Goal: Information Seeking & Learning: Learn about a topic

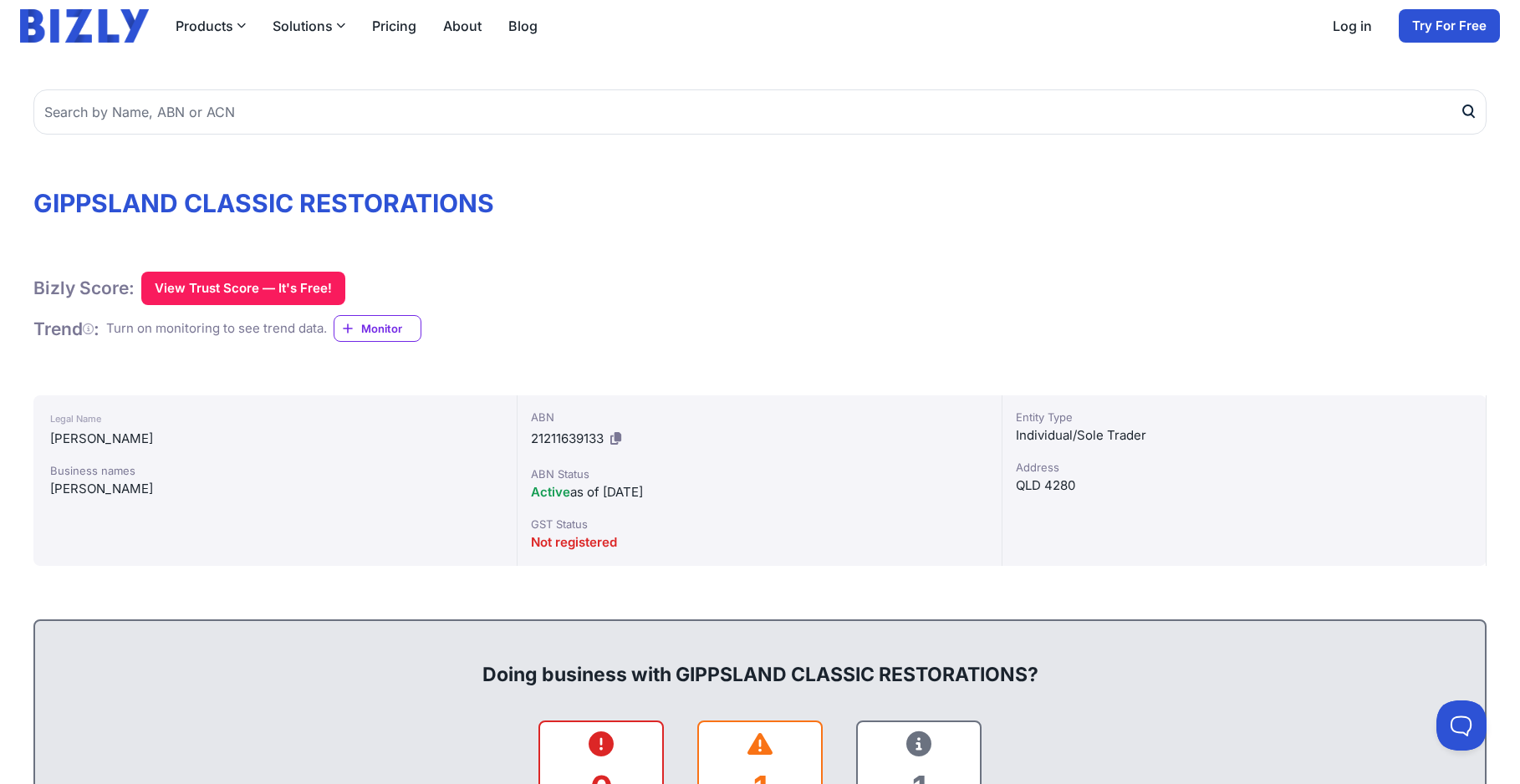
scroll to position [83, 0]
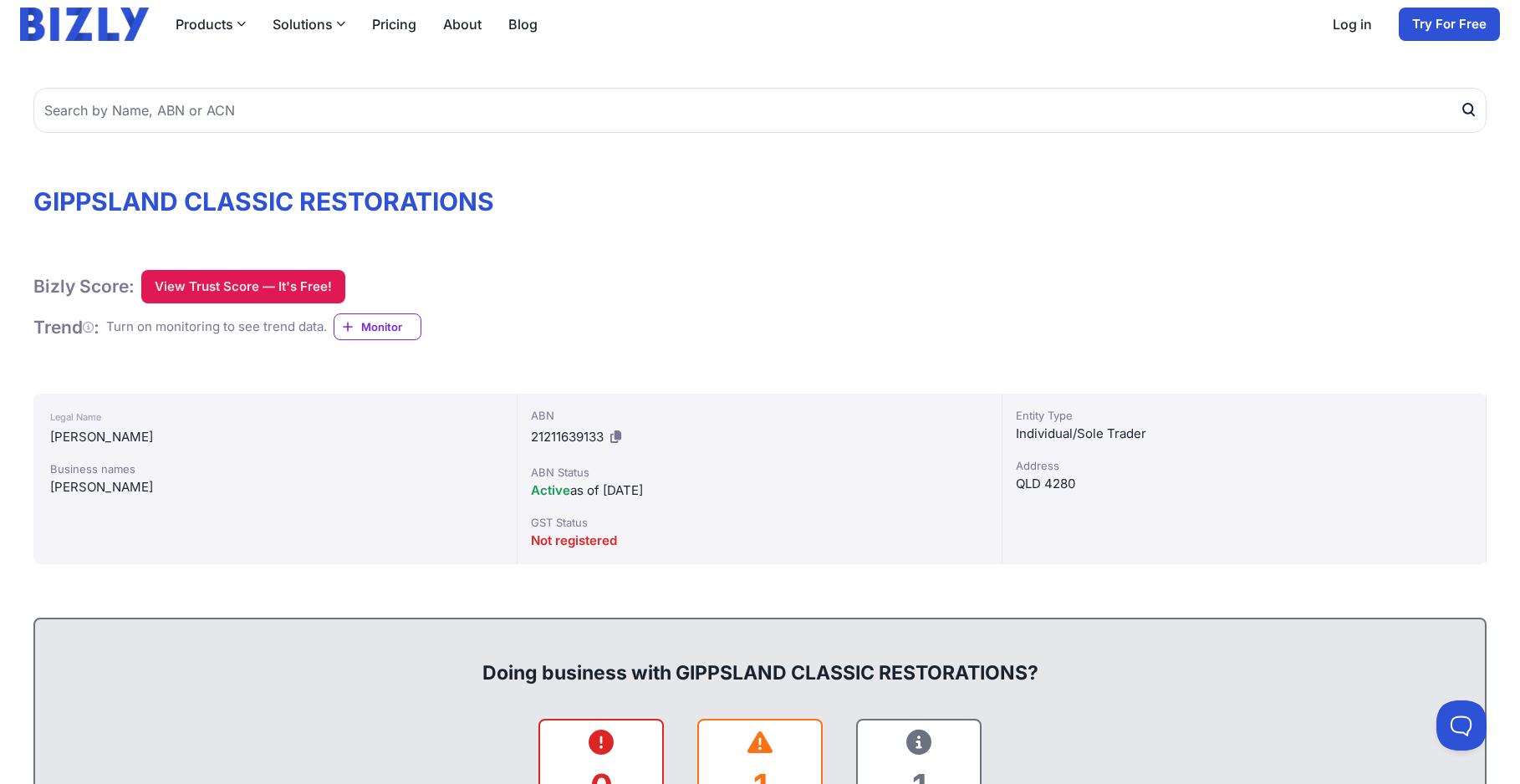
click at [244, 285] on button "View Trust Score — It's Free!" at bounding box center [243, 287] width 204 height 34
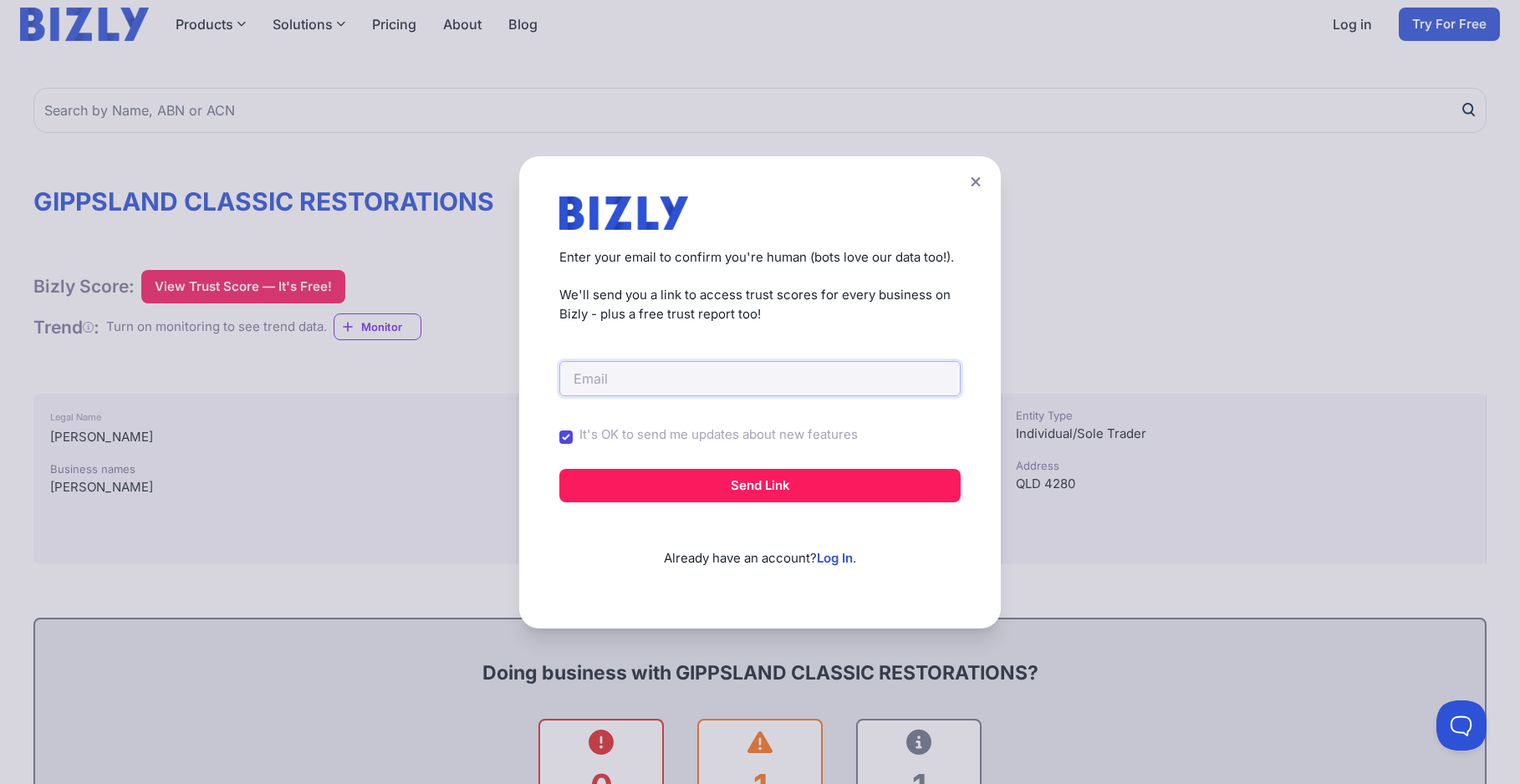
click at [647, 383] on input "email" at bounding box center [760, 378] width 402 height 35
type input "[EMAIL_ADDRESS][DOMAIN_NAME]"
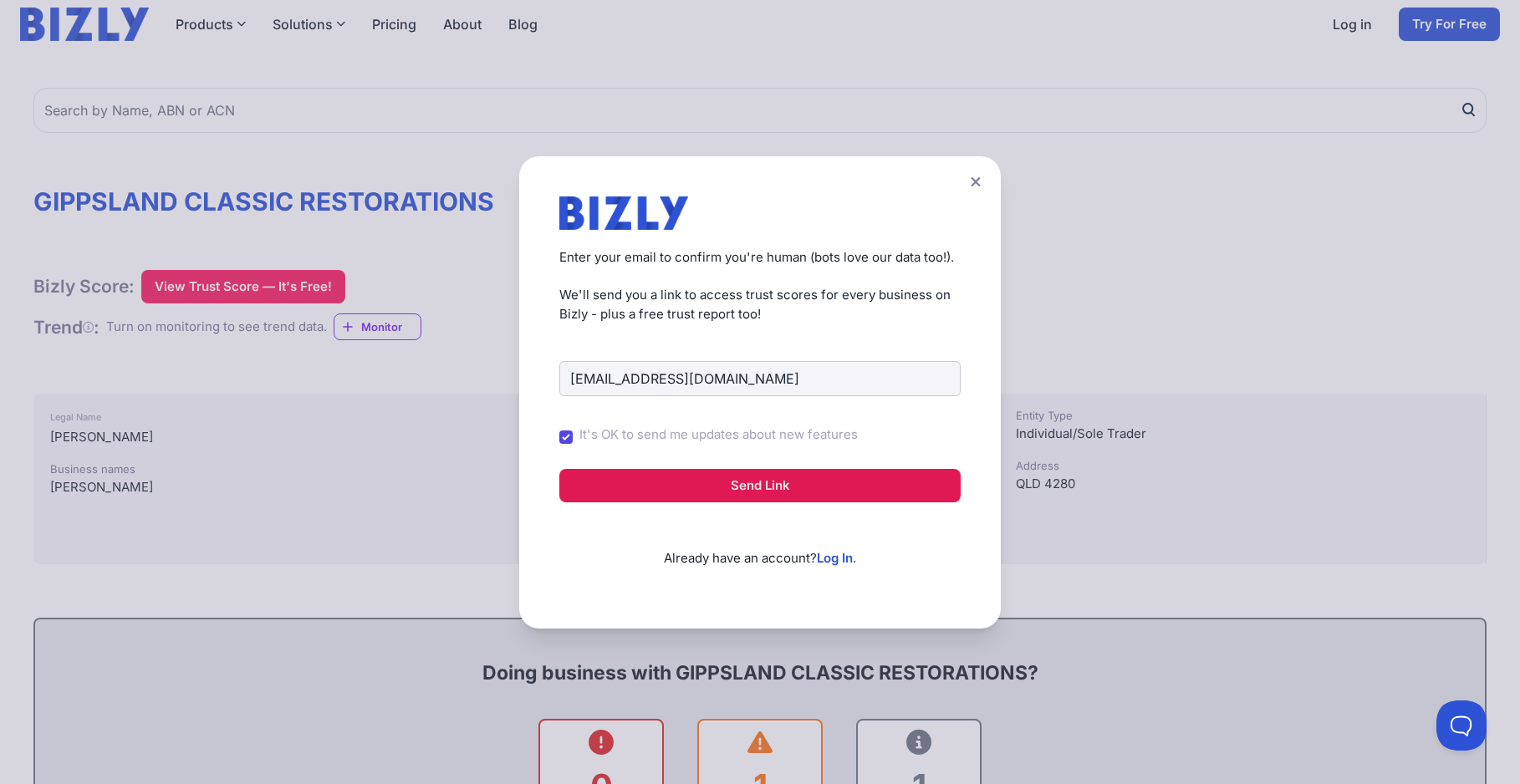
click at [760, 487] on button "Send Link" at bounding box center [760, 486] width 402 height 34
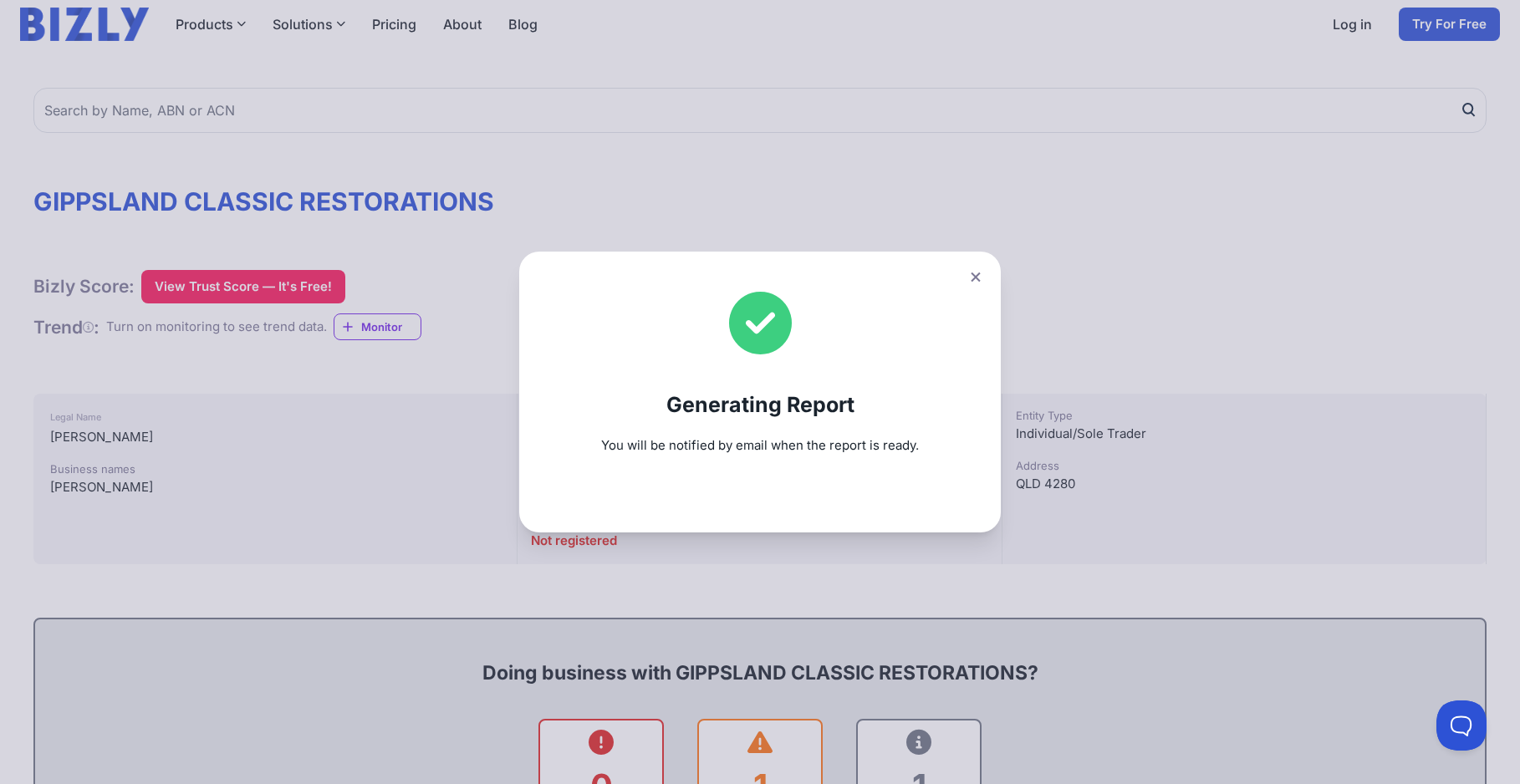
click at [974, 275] on icon at bounding box center [975, 277] width 10 height 11
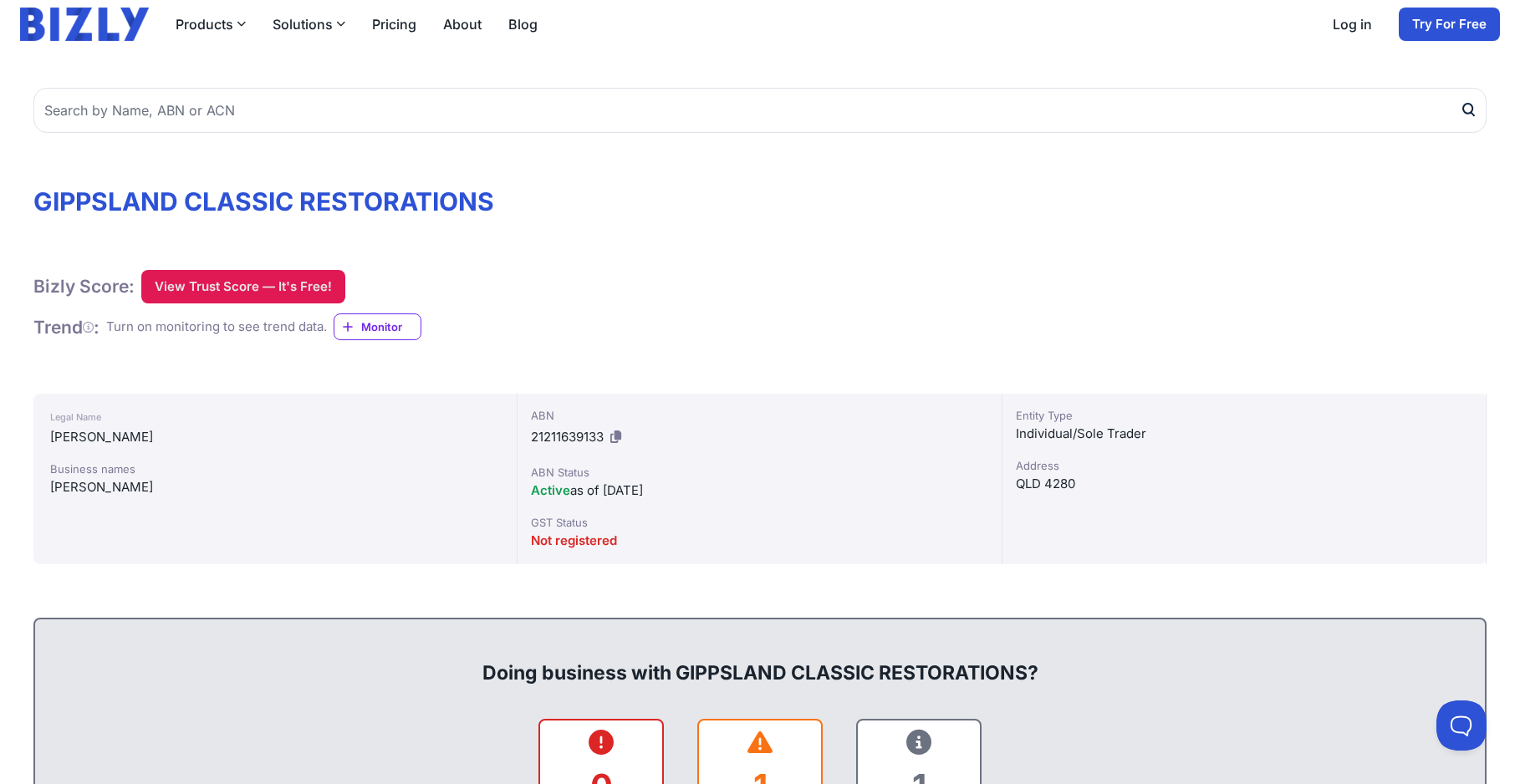
click at [253, 290] on button "View Trust Score — It's Free!" at bounding box center [243, 287] width 204 height 34
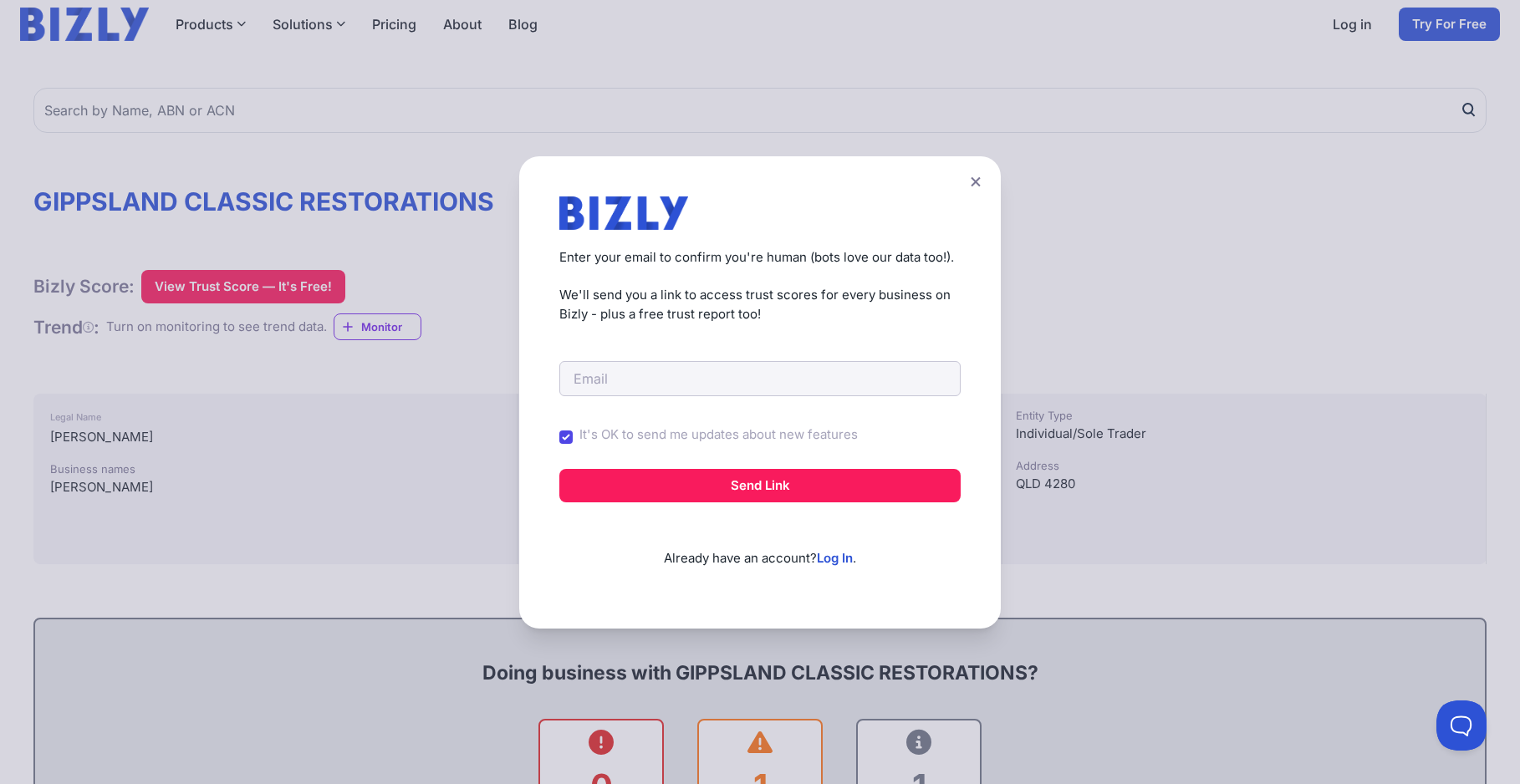
click at [977, 183] on icon at bounding box center [975, 181] width 9 height 9
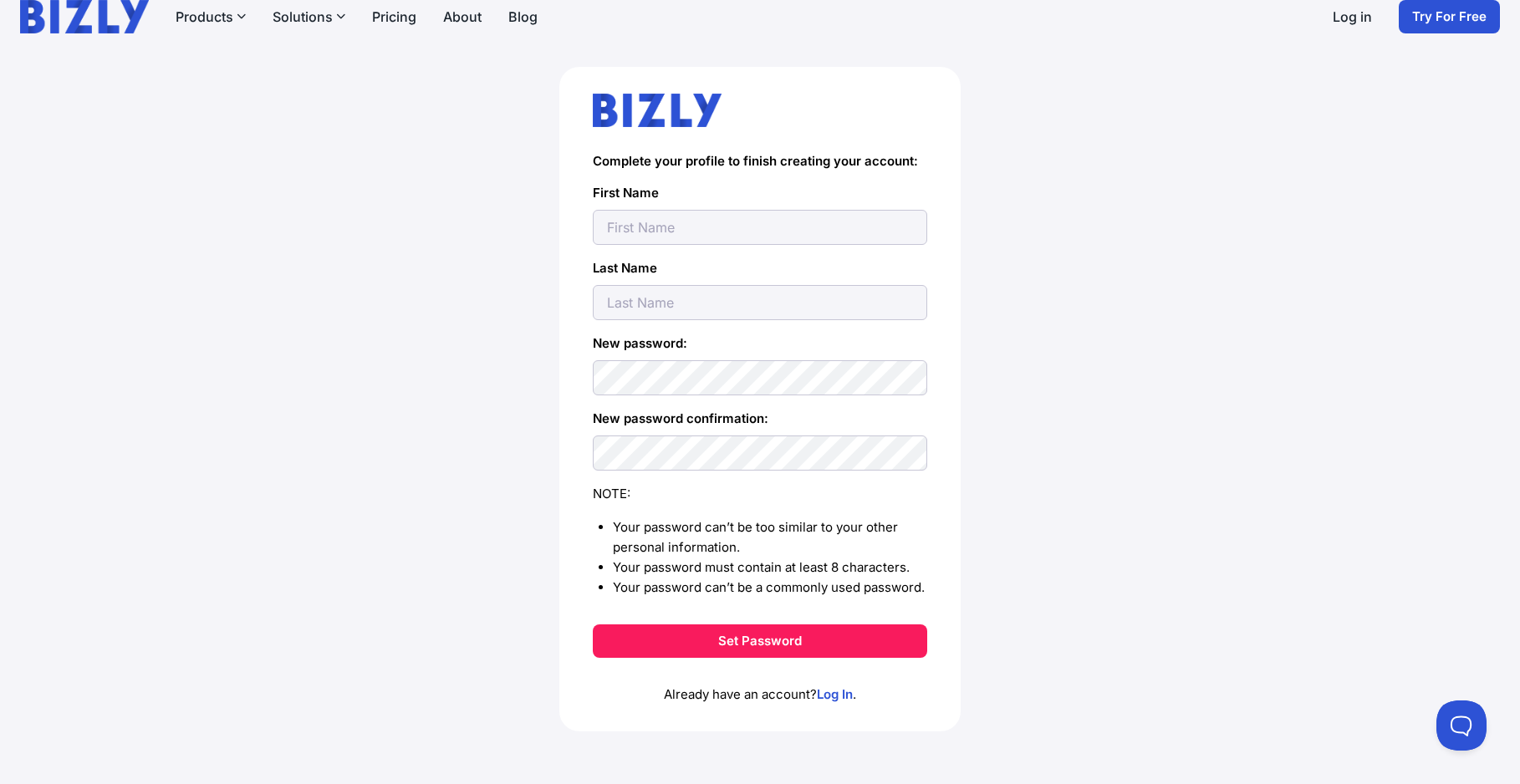
scroll to position [90, 0]
click at [662, 221] on input "text" at bounding box center [760, 227] width 335 height 35
type input "Renae"
type input "Alsop"
click at [828, 645] on button "Set Password" at bounding box center [760, 641] width 335 height 34
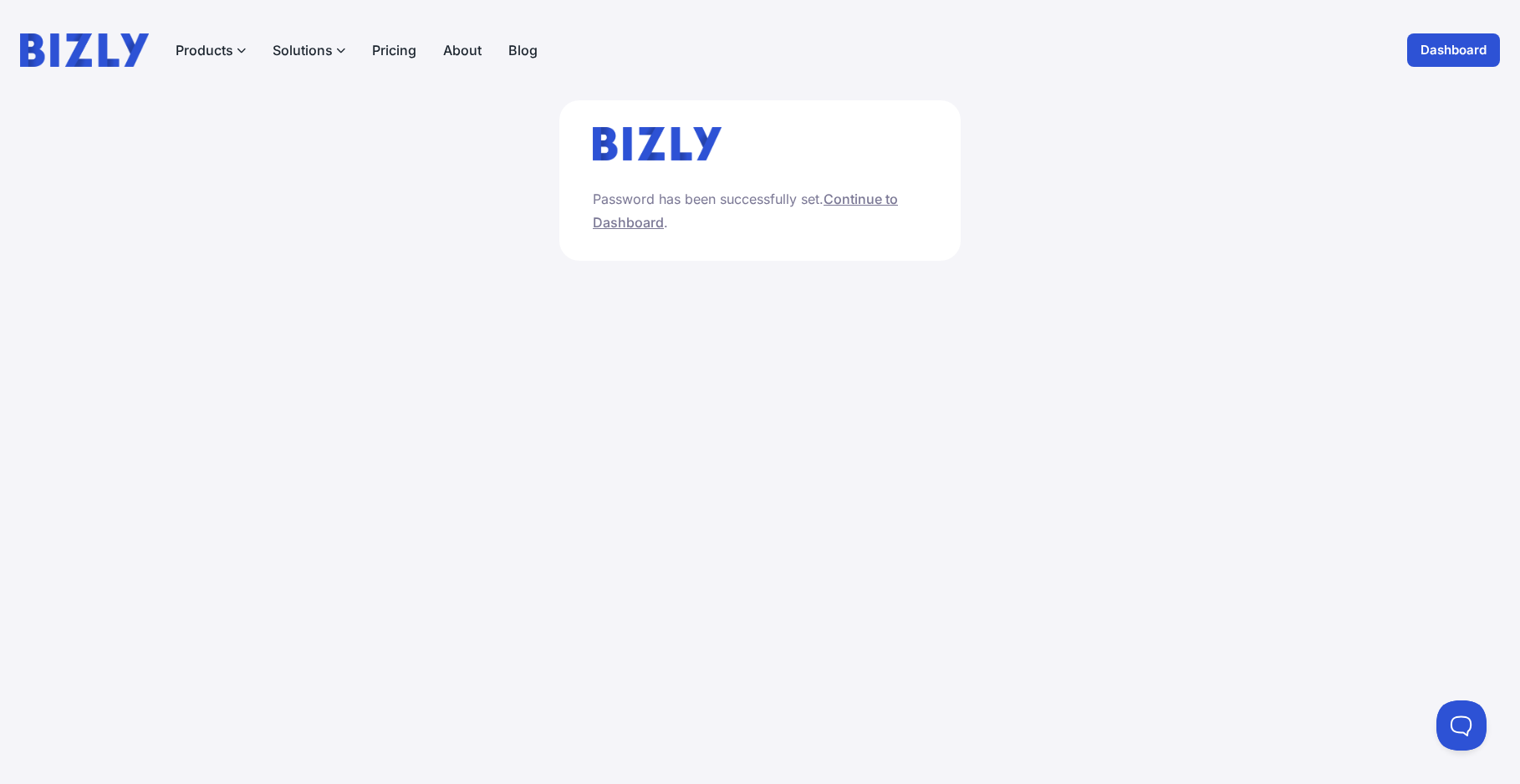
click at [884, 199] on link "Continue to Dashboard" at bounding box center [745, 211] width 306 height 40
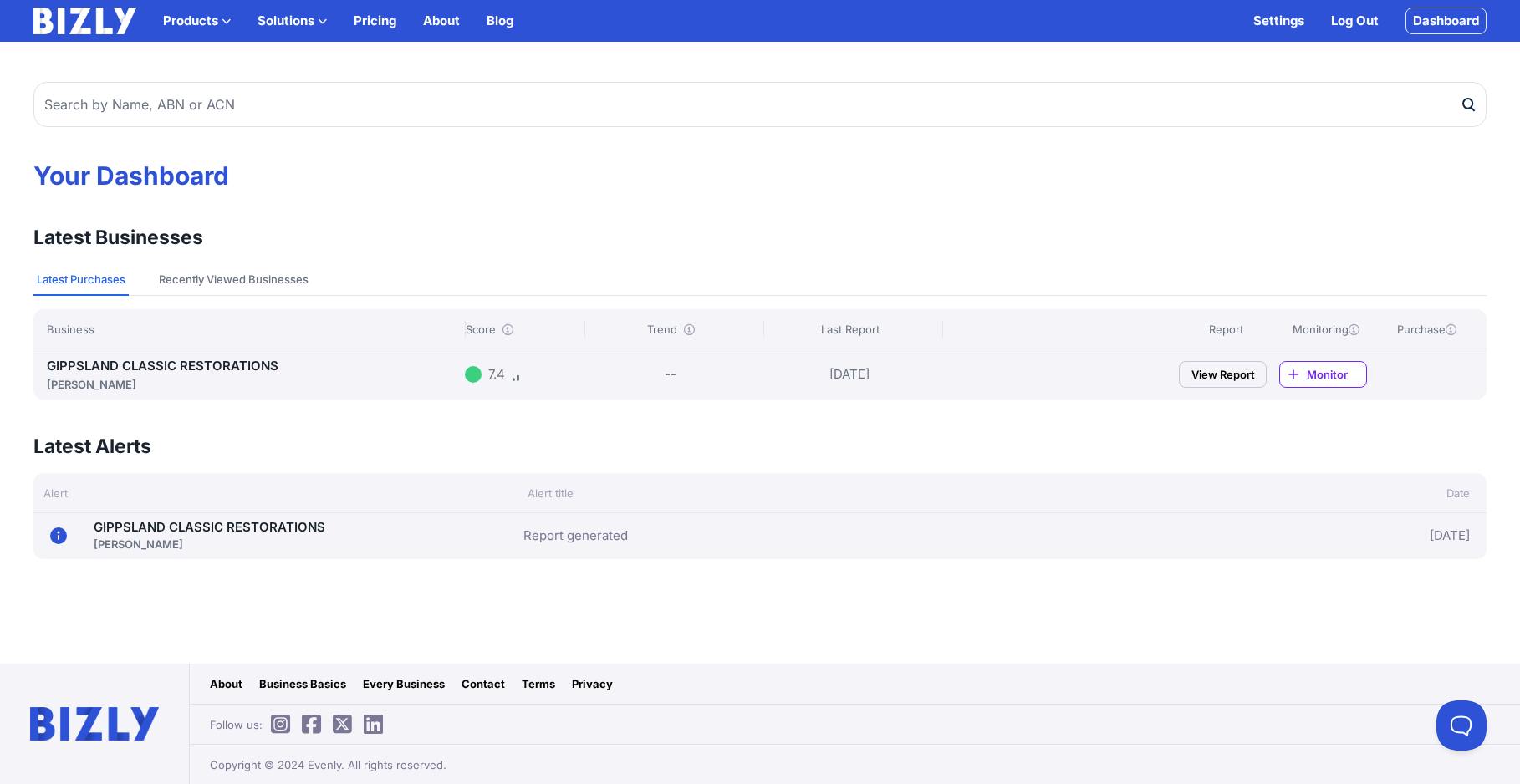
click at [479, 375] on div at bounding box center [473, 374] width 17 height 17
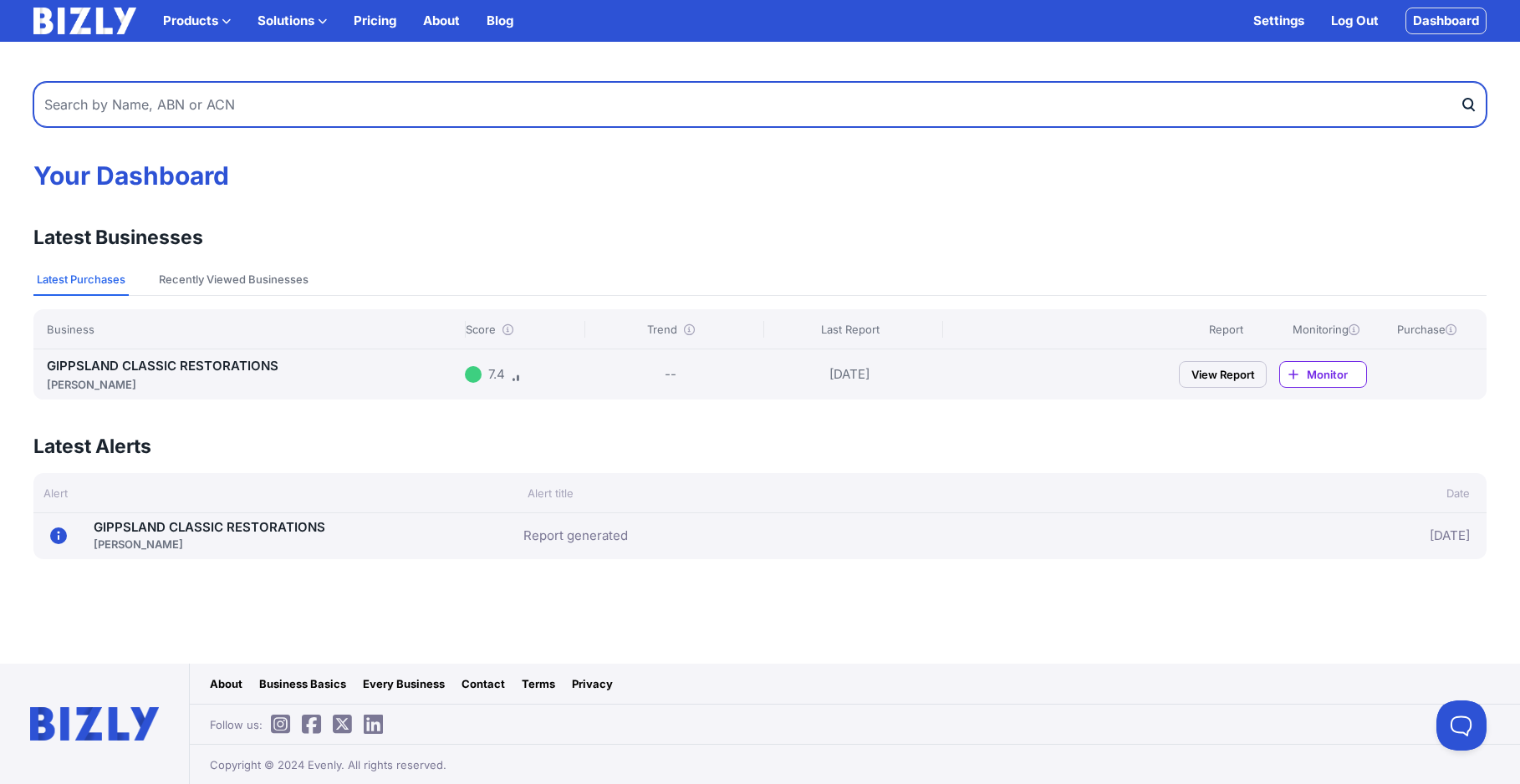
click at [208, 107] on input "text" at bounding box center [760, 104] width 1453 height 45
type input "waterwise plumbing & gas"
click at [1460, 82] on button "submit" at bounding box center [1473, 104] width 26 height 45
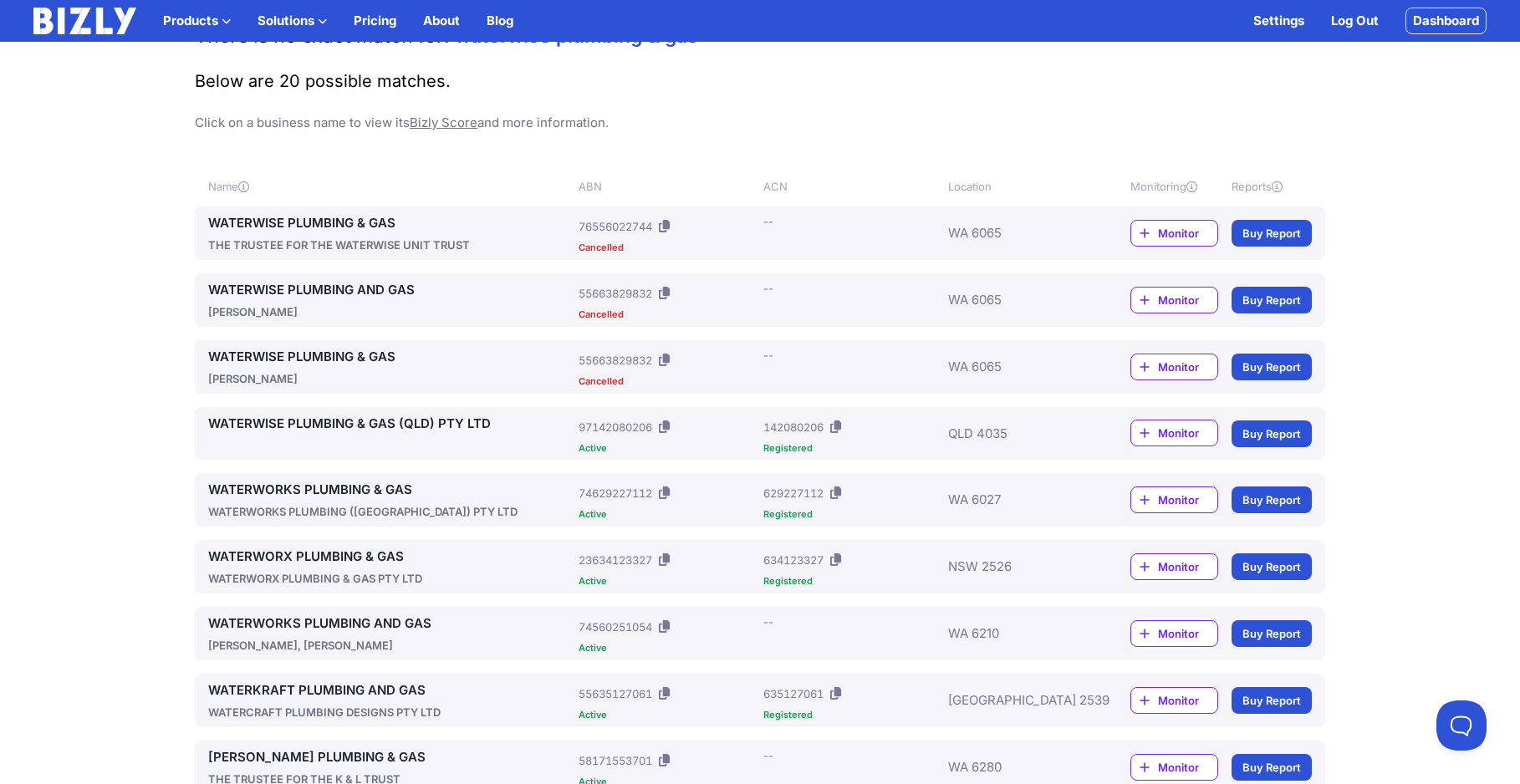
scroll to position [149, 0]
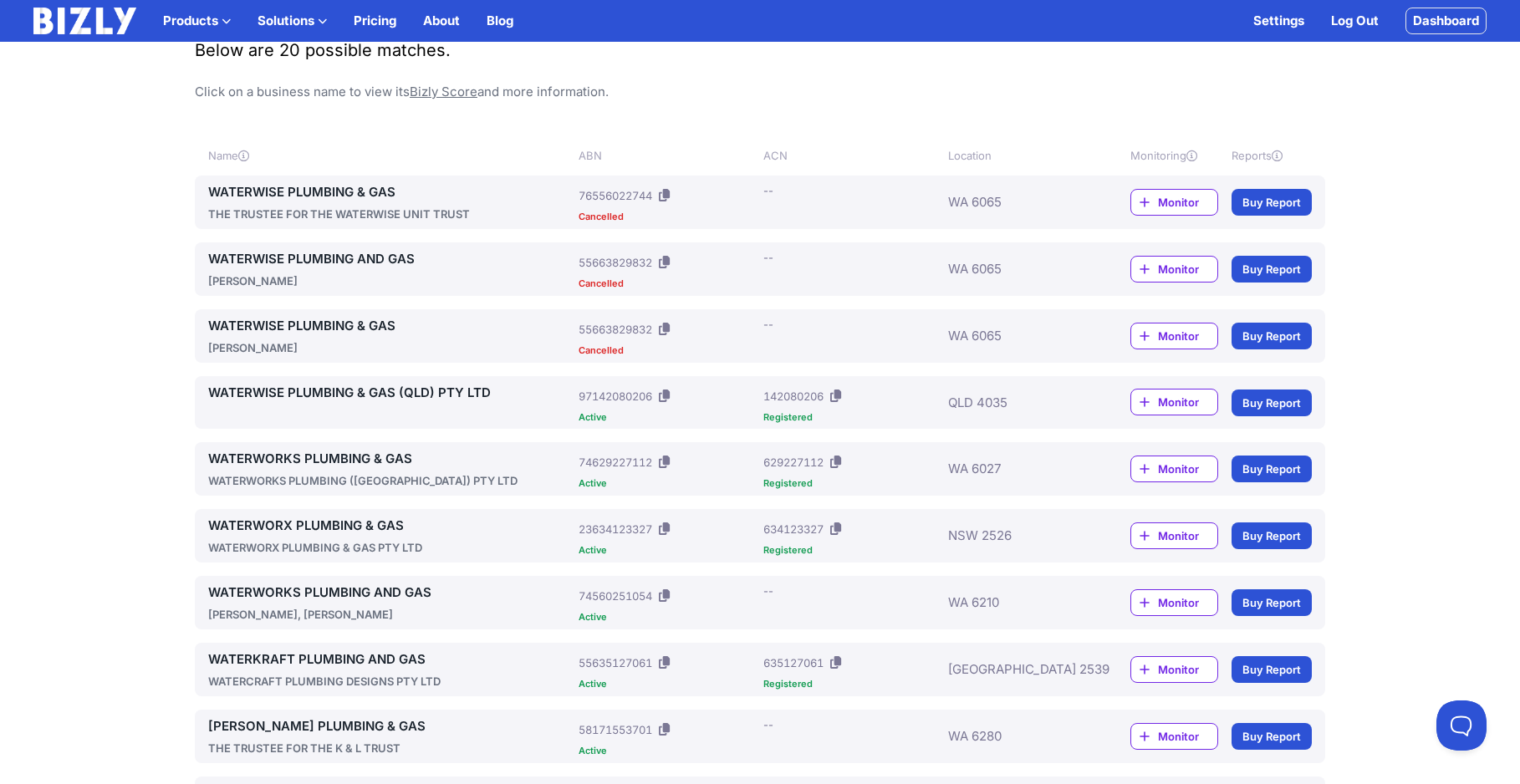
click at [259, 386] on link "WATERWISE PLUMBING & GAS (QLD) PTY LTD" at bounding box center [389, 392] width 364 height 20
